Goal: Communication & Community: Ask a question

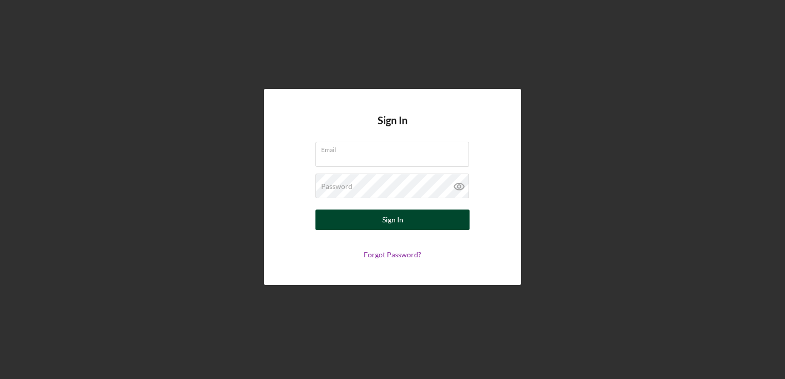
type input "[EMAIL_ADDRESS][DOMAIN_NAME]"
click at [396, 219] on div "Sign In" at bounding box center [392, 220] width 21 height 21
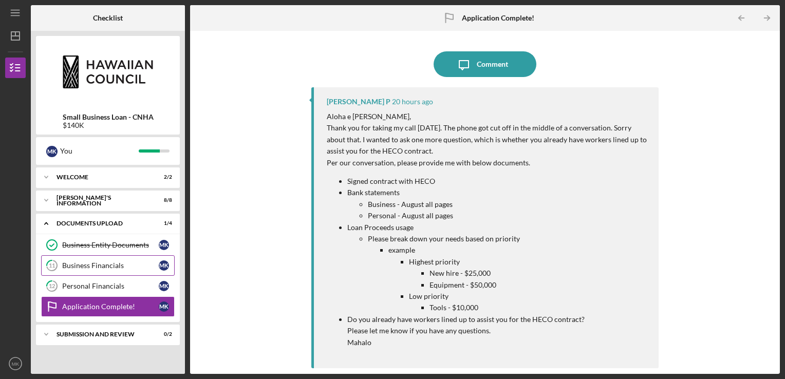
click at [123, 261] on div "Business Financials" at bounding box center [110, 265] width 97 height 8
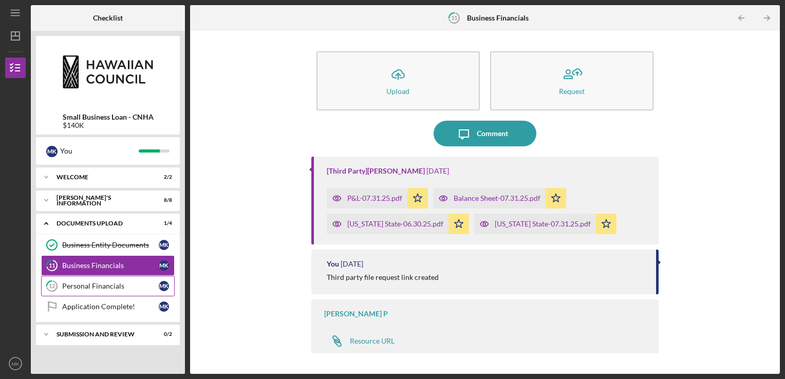
click at [122, 286] on div "Personal Financials" at bounding box center [110, 286] width 97 height 8
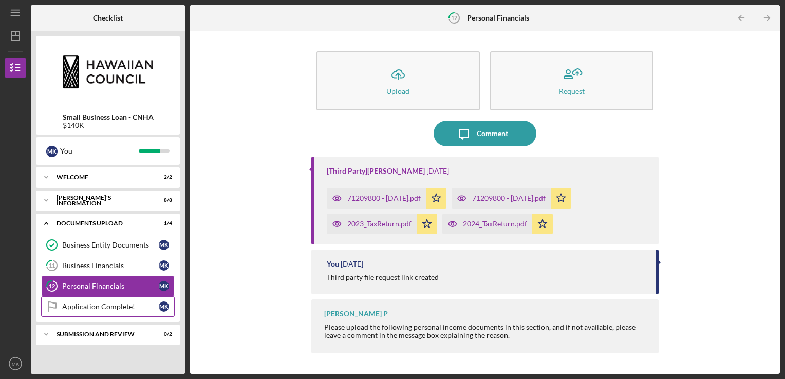
click at [121, 314] on link "Application Complete! Application Complete! M K" at bounding box center [108, 306] width 134 height 21
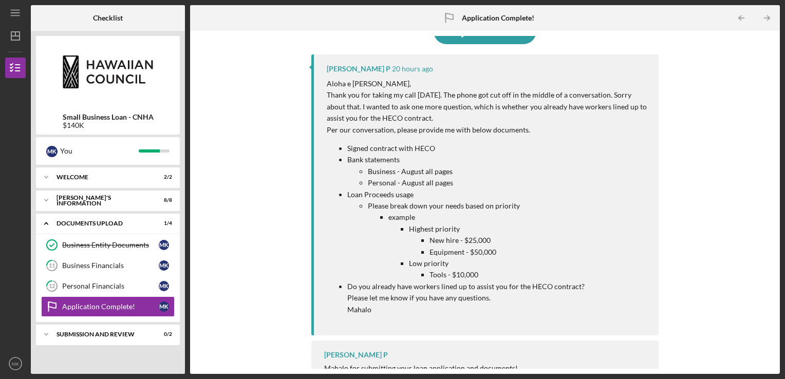
scroll to position [55, 0]
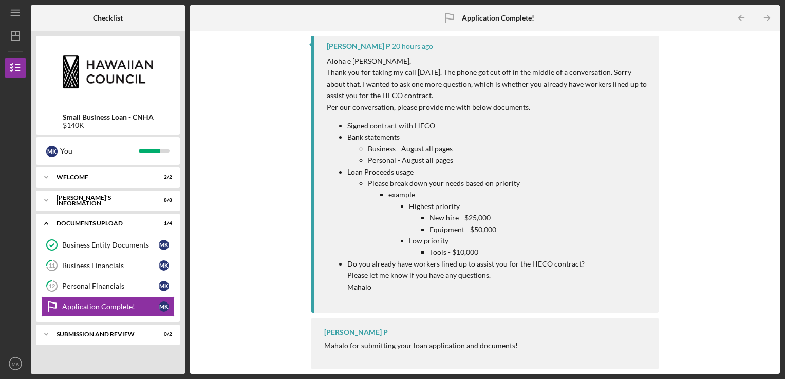
drag, startPoint x: 375, startPoint y: 223, endPoint x: 313, endPoint y: 224, distance: 62.1
click at [313, 225] on div "[PERSON_NAME] P 20 hours ago [PERSON_NAME] e [PERSON_NAME], Thank you for takin…" at bounding box center [485, 172] width 348 height 281
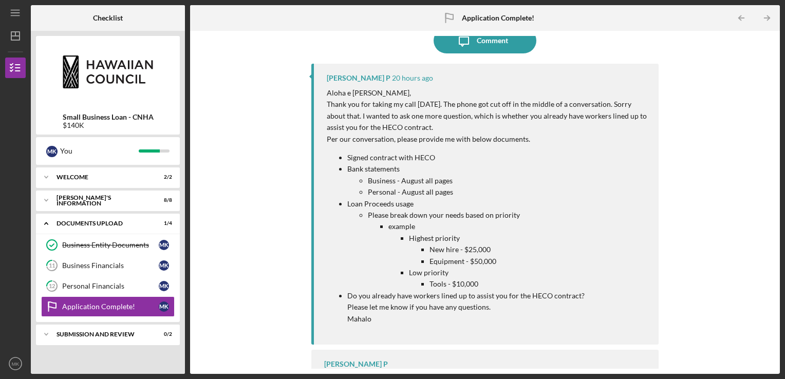
scroll to position [0, 0]
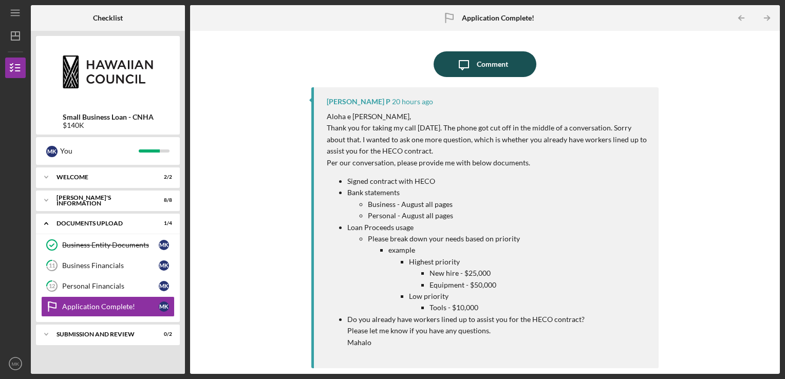
click at [486, 67] on div "Comment" at bounding box center [492, 64] width 31 height 26
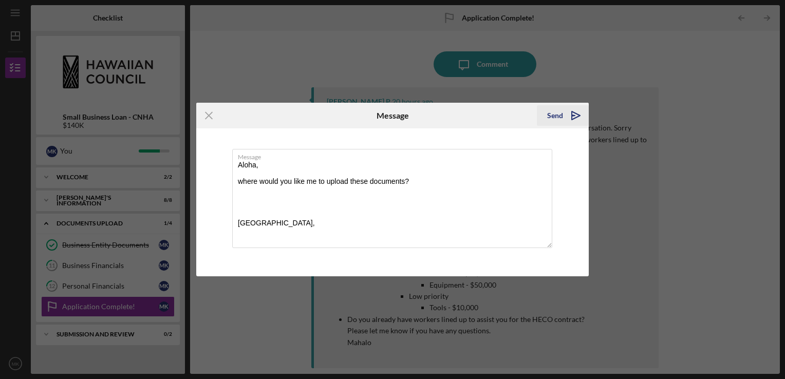
type textarea "Aloha, where would you like me to upload these documents? [GEOGRAPHIC_DATA],"
click at [547, 114] on div "Send" at bounding box center [555, 115] width 16 height 21
